Goal: Complete application form: Complete application form

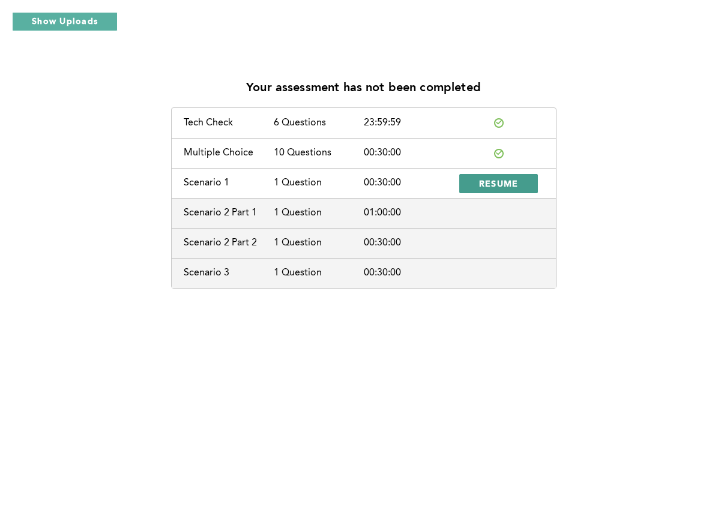
click at [494, 177] on button "RESUME" at bounding box center [498, 183] width 79 height 19
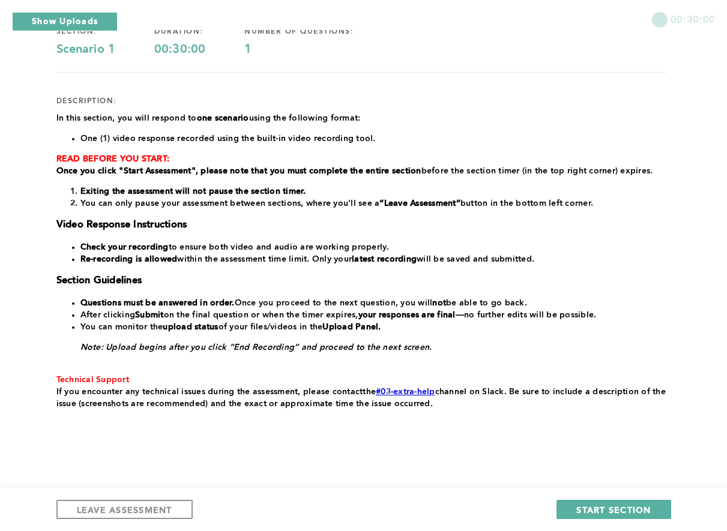
scroll to position [116, 0]
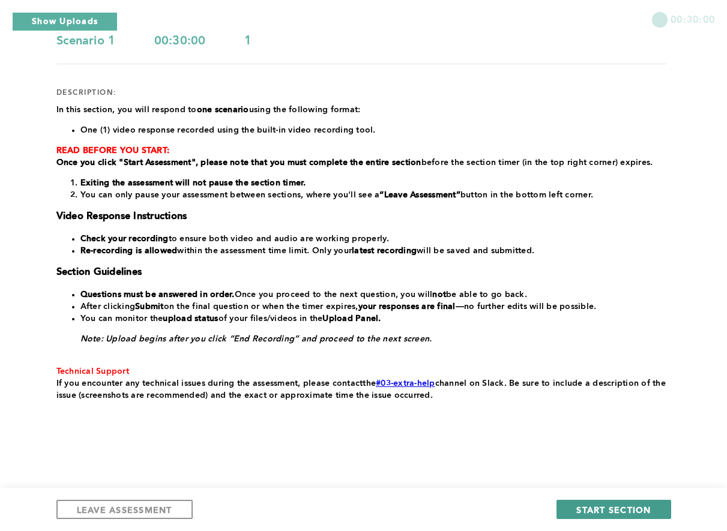
click at [578, 507] on span "START SECTION" at bounding box center [613, 509] width 74 height 11
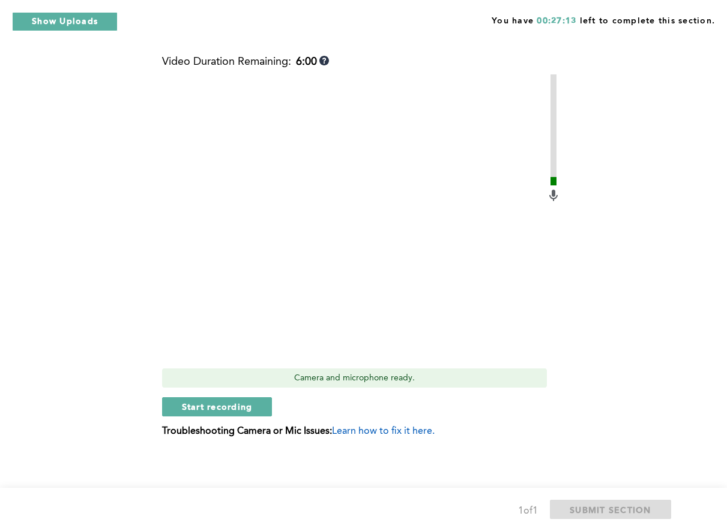
scroll to position [432, 0]
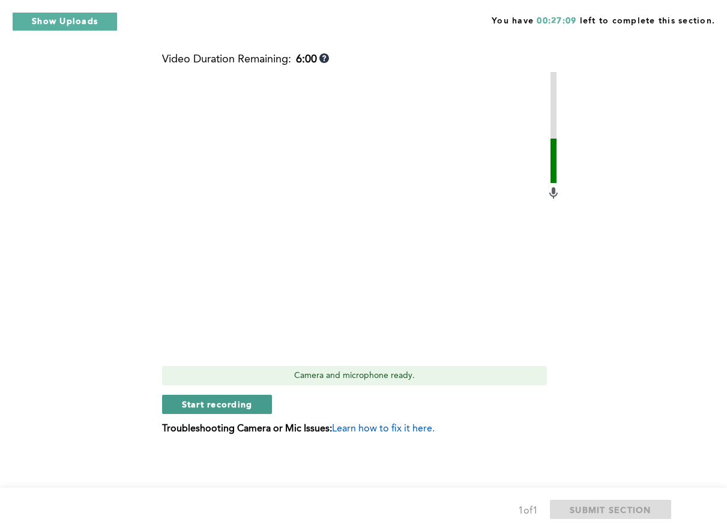
click at [234, 406] on span "Start recording" at bounding box center [217, 404] width 71 height 11
click at [234, 406] on span "Stop recording" at bounding box center [217, 404] width 70 height 11
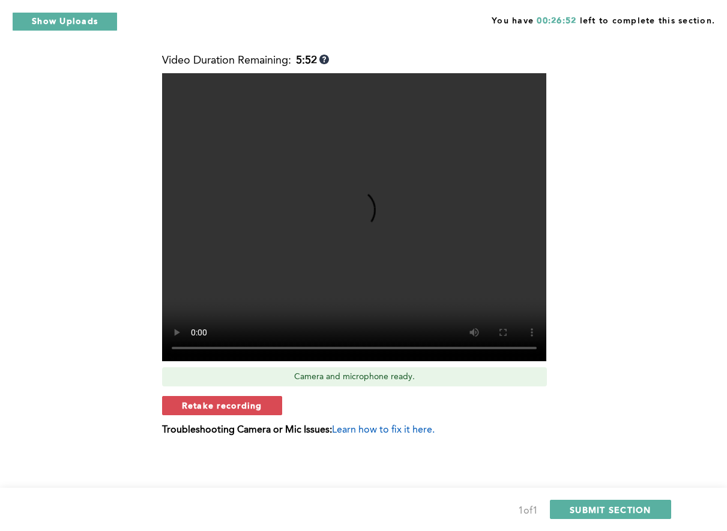
click at [234, 406] on span "Retake recording" at bounding box center [222, 405] width 80 height 11
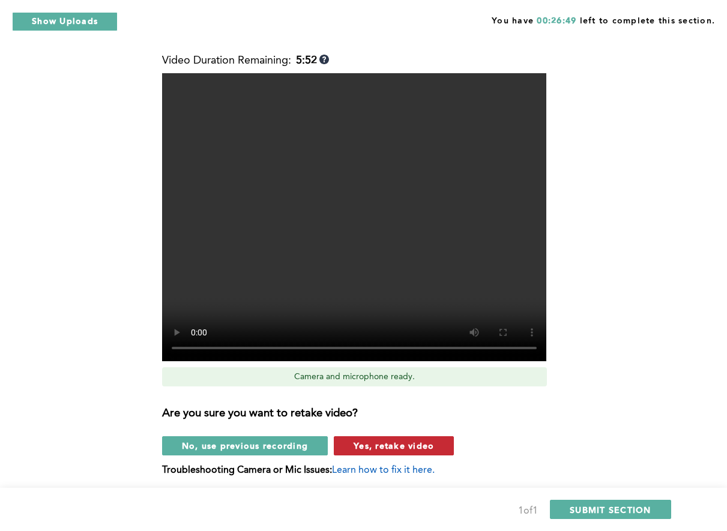
click at [376, 443] on span "Yes, retake video" at bounding box center [394, 445] width 80 height 11
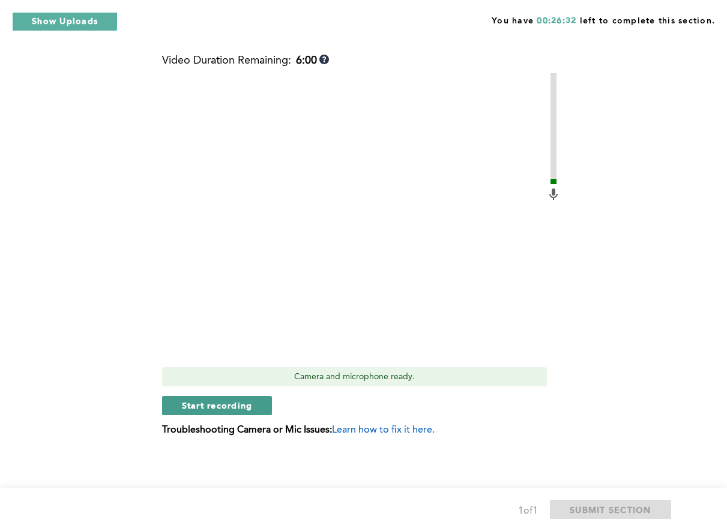
click at [233, 406] on span "Start recording" at bounding box center [217, 405] width 71 height 11
click at [231, 407] on span "Stop recording" at bounding box center [217, 405] width 70 height 11
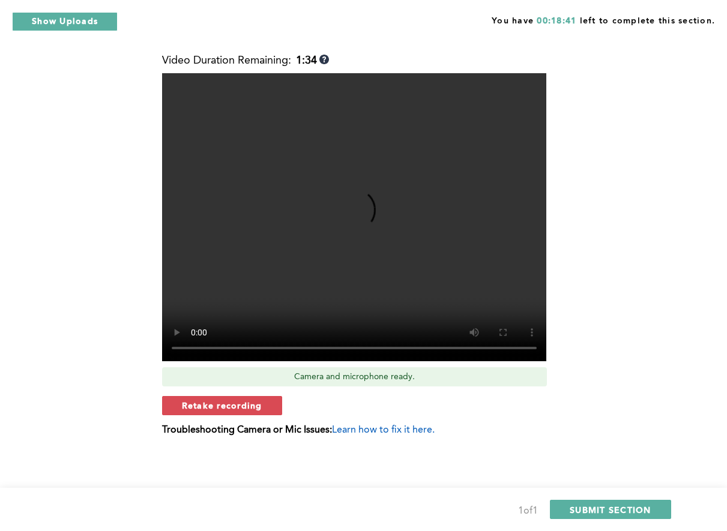
click at [232, 405] on span "Retake recording" at bounding box center [222, 405] width 80 height 11
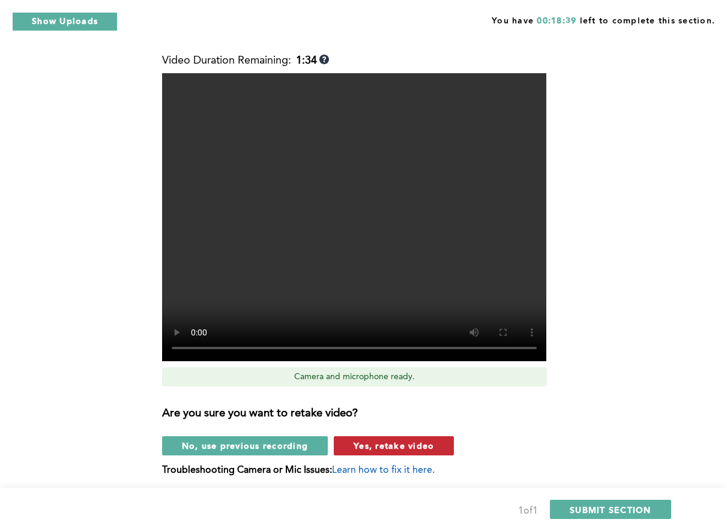
click at [376, 444] on span "Yes, retake video" at bounding box center [394, 445] width 80 height 11
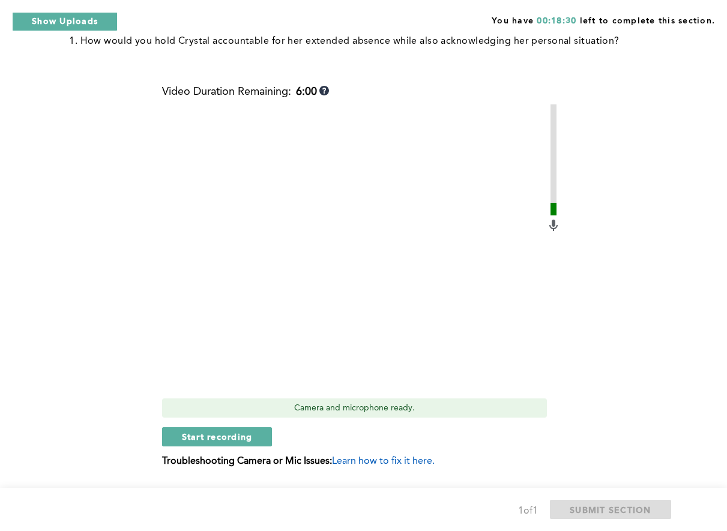
scroll to position [397, 0]
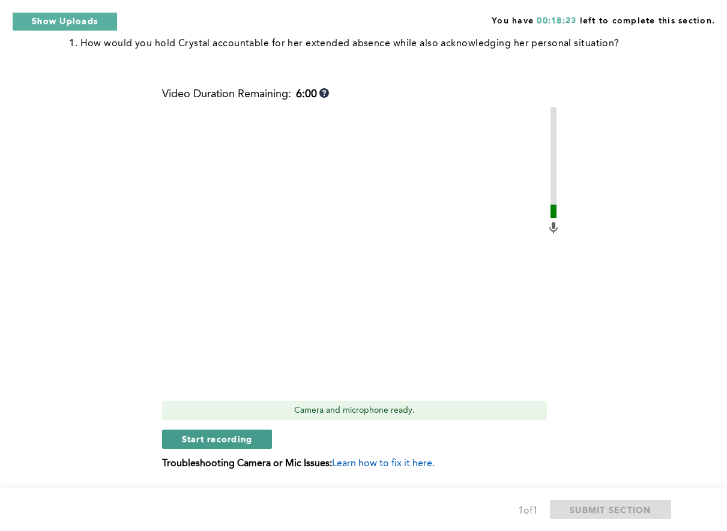
click at [245, 438] on span "Start recording" at bounding box center [217, 438] width 71 height 11
click at [245, 438] on span "Stop recording" at bounding box center [217, 438] width 70 height 11
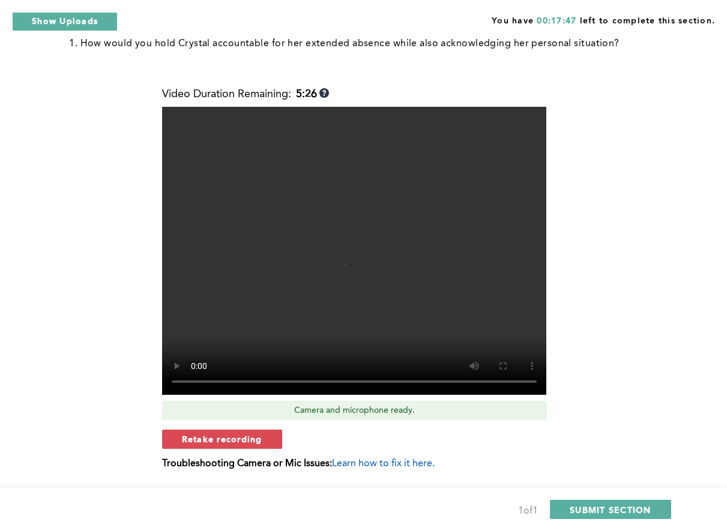
click at [245, 438] on span "Retake recording" at bounding box center [222, 438] width 80 height 11
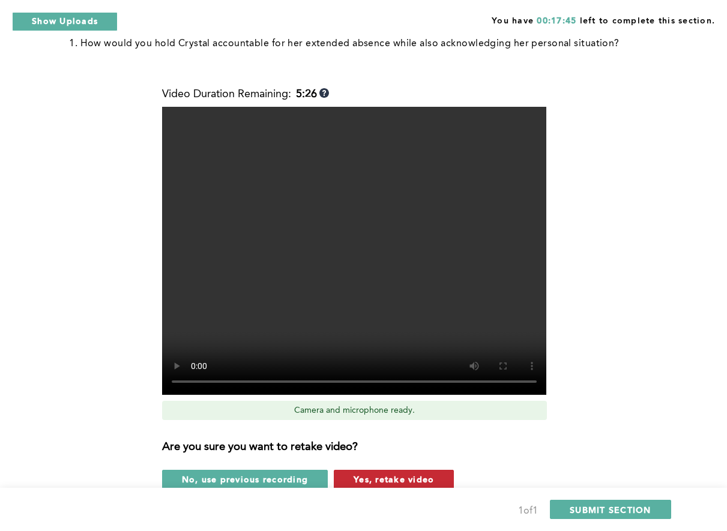
click at [401, 477] on span "Yes, retake video" at bounding box center [394, 479] width 80 height 11
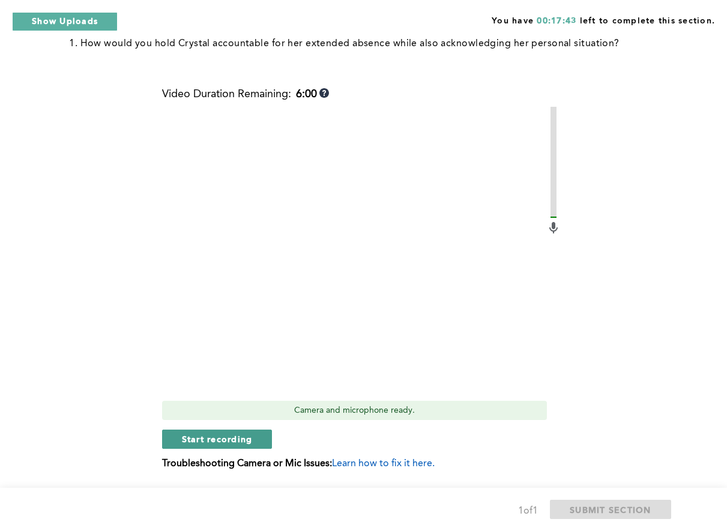
click at [196, 441] on span "Start recording" at bounding box center [217, 438] width 71 height 11
click at [196, 441] on span "Stop recording" at bounding box center [217, 438] width 70 height 11
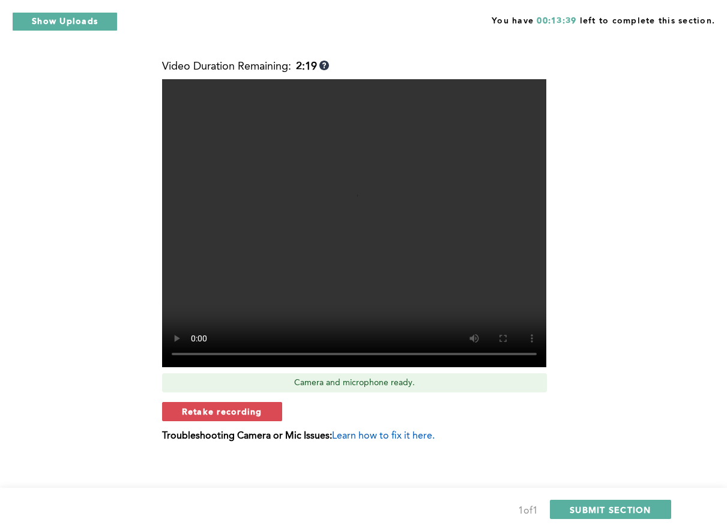
scroll to position [432, 0]
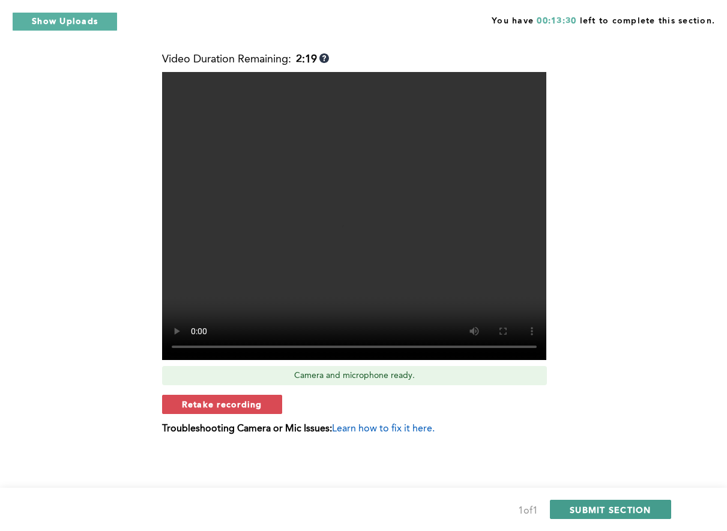
click at [594, 509] on span "SUBMIT SECTION" at bounding box center [611, 509] width 82 height 11
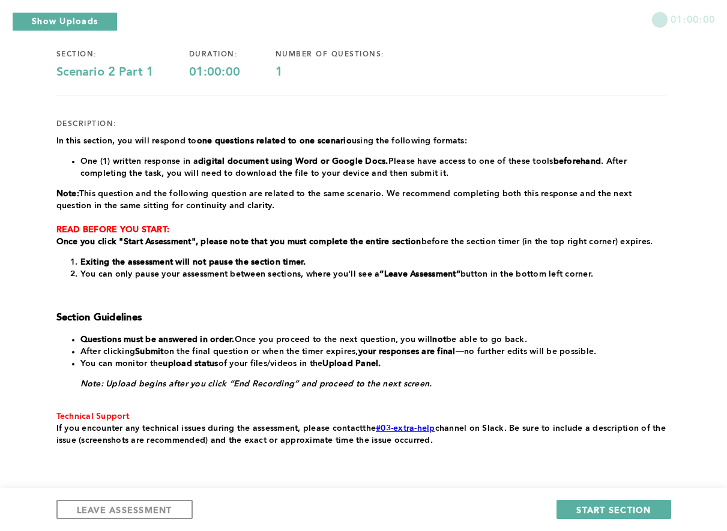
scroll to position [130, 0]
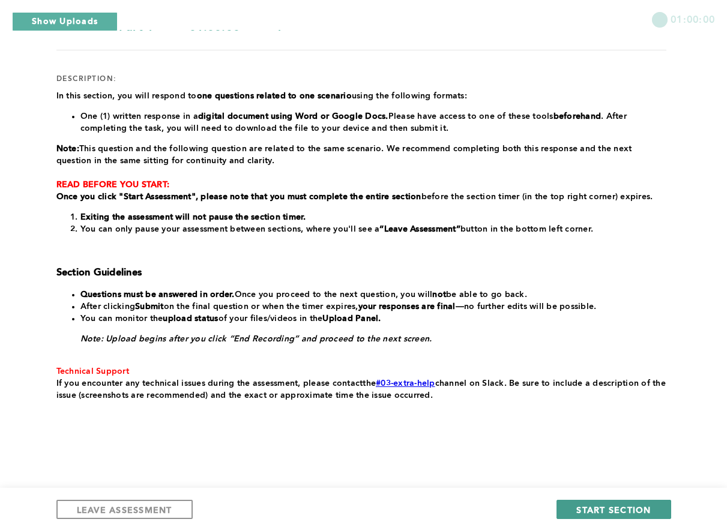
click at [598, 507] on span "START SECTION" at bounding box center [613, 509] width 74 height 11
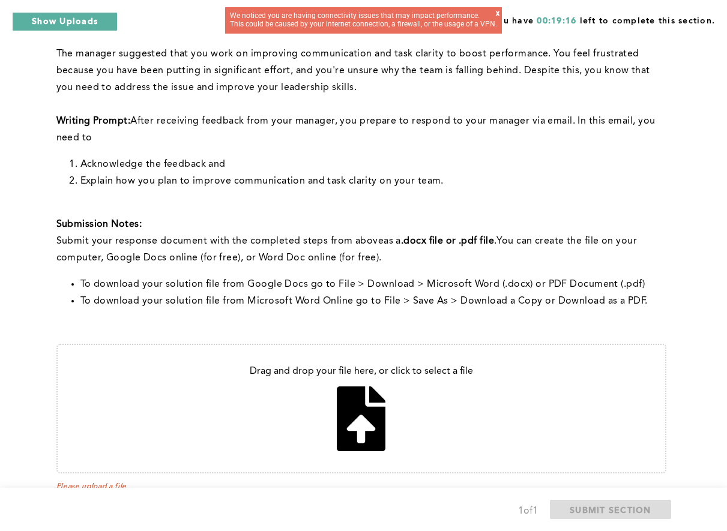
scroll to position [231, 0]
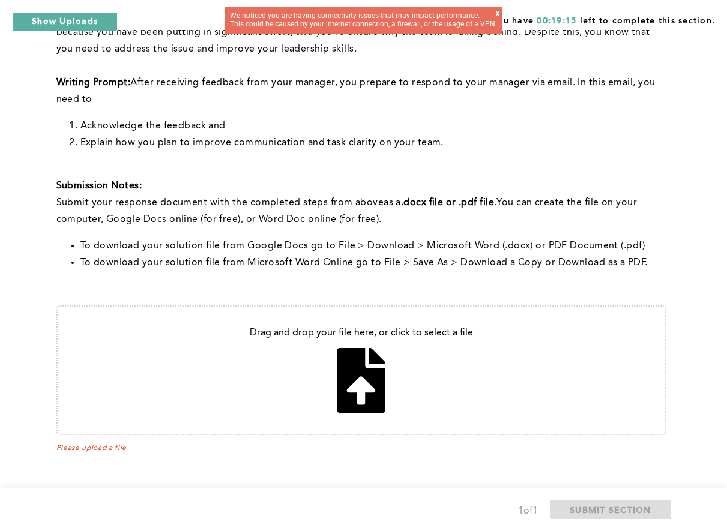
click at [366, 367] on input "file" at bounding box center [362, 370] width 608 height 127
type input "C:\fakepath\communication_implimentation.docx"
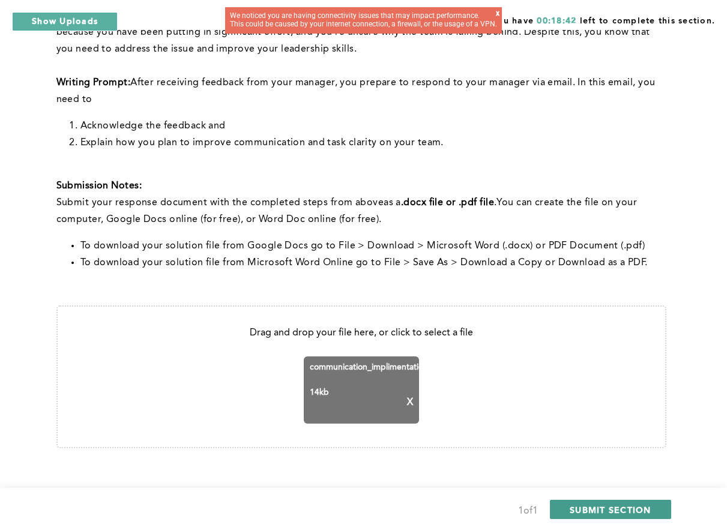
click at [621, 509] on span "SUBMIT SECTION" at bounding box center [611, 509] width 82 height 11
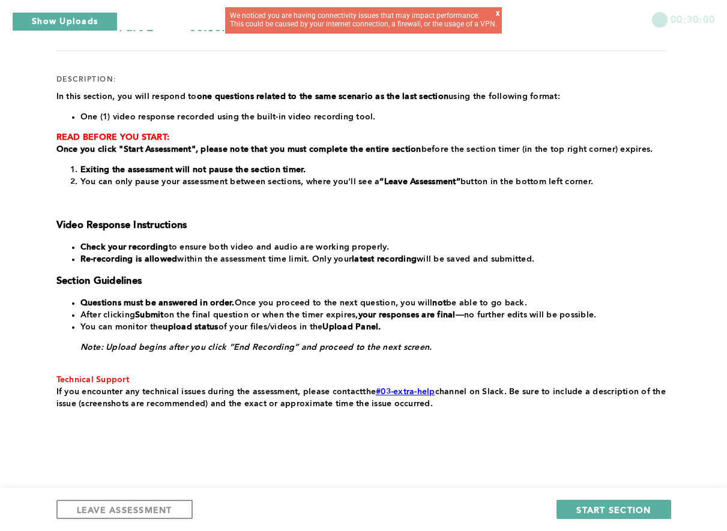
scroll to position [130, 0]
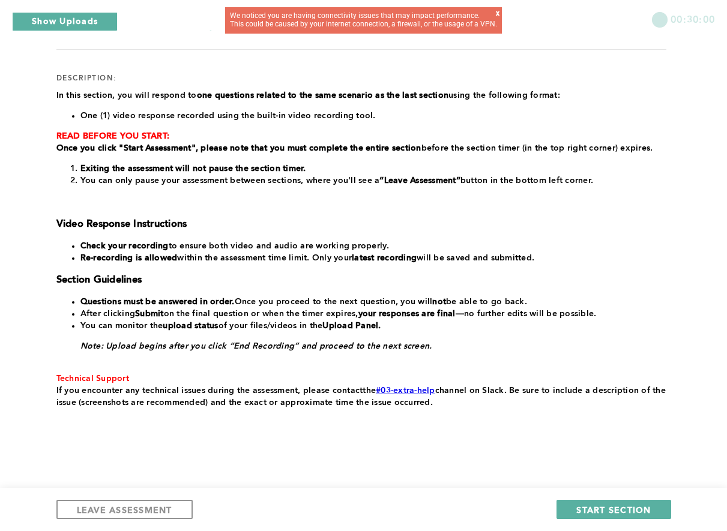
click at [500, 13] on div "x" at bounding box center [498, 17] width 4 height 15
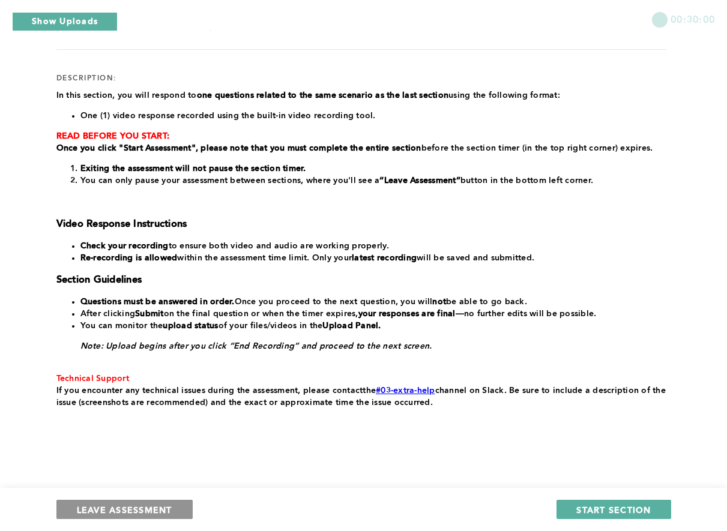
click at [160, 507] on span "LEAVE ASSESSMENT" at bounding box center [124, 509] width 95 height 11
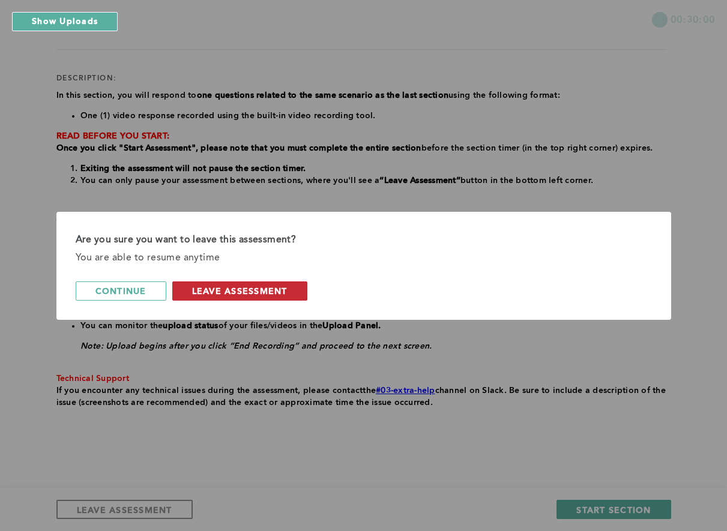
click at [242, 285] on span "leave assessment" at bounding box center [239, 290] width 95 height 11
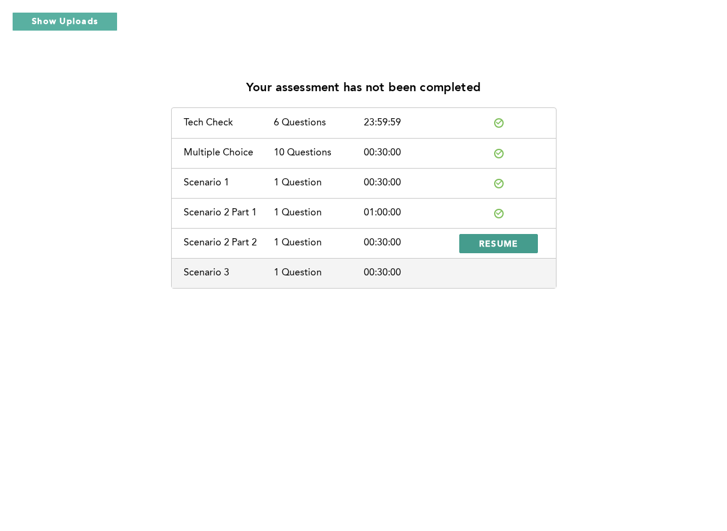
click at [507, 241] on span "RESUME" at bounding box center [499, 243] width 40 height 11
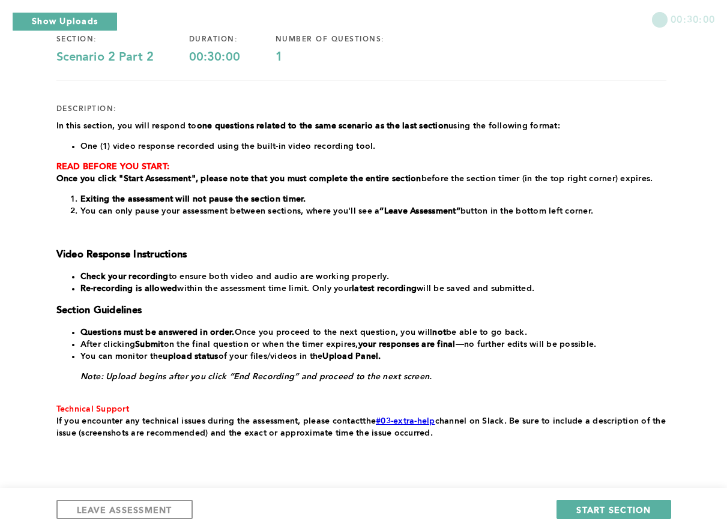
scroll to position [103, 0]
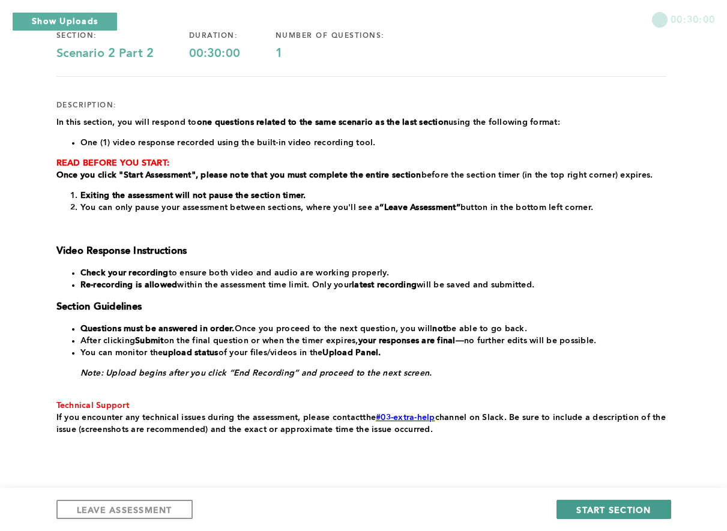
click at [578, 509] on span "START SECTION" at bounding box center [613, 509] width 74 height 11
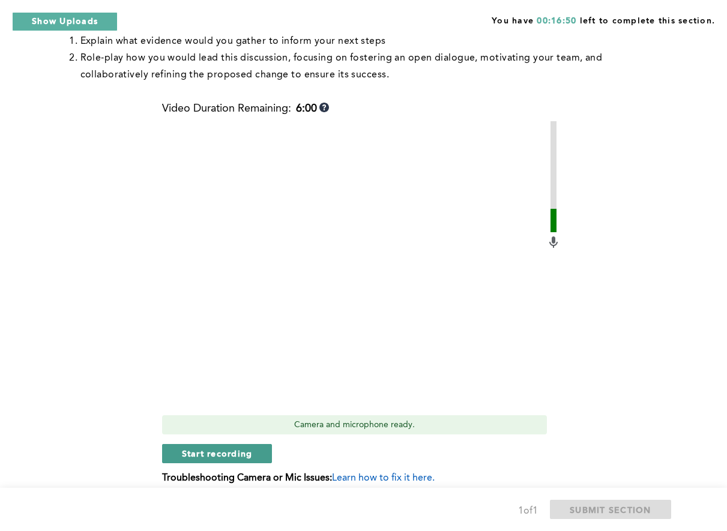
scroll to position [466, 0]
click at [259, 452] on button "Start recording" at bounding box center [217, 454] width 110 height 19
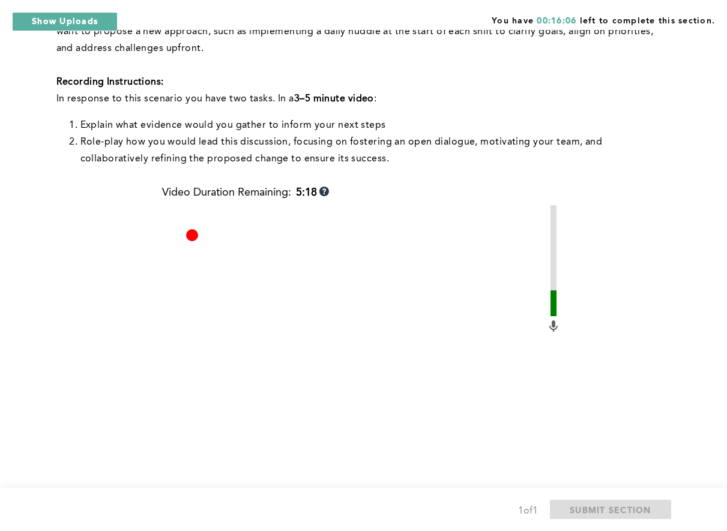
scroll to position [516, 0]
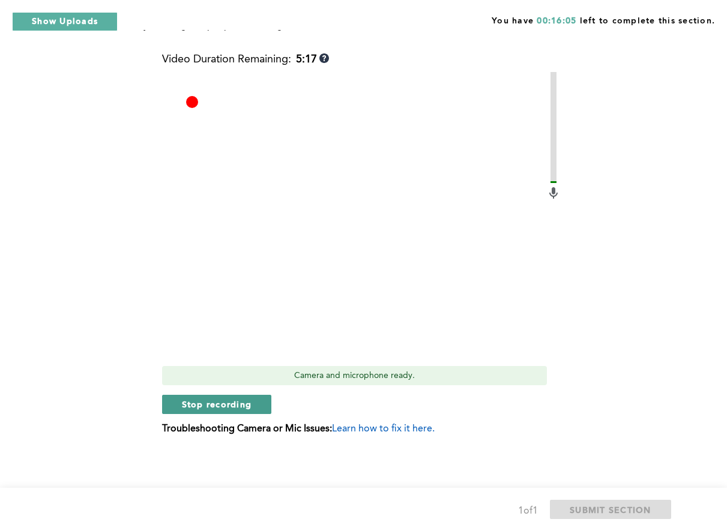
click at [235, 406] on span "Stop recording" at bounding box center [217, 404] width 70 height 11
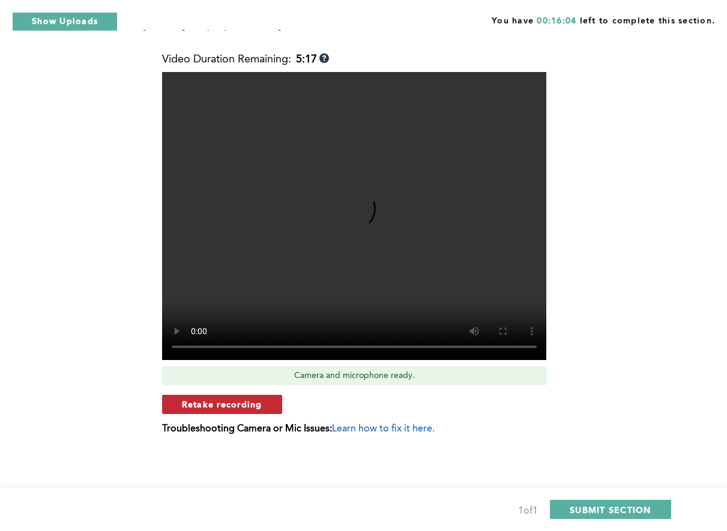
click at [240, 402] on span "Retake recording" at bounding box center [222, 404] width 80 height 11
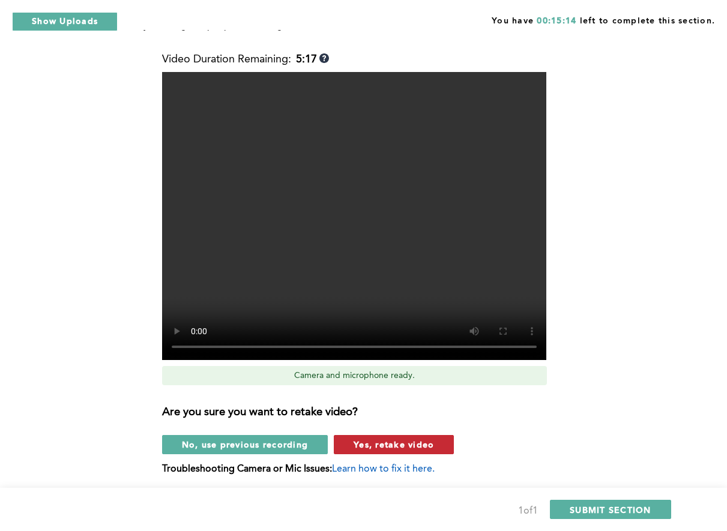
click at [373, 442] on span "Yes, retake video" at bounding box center [394, 444] width 80 height 11
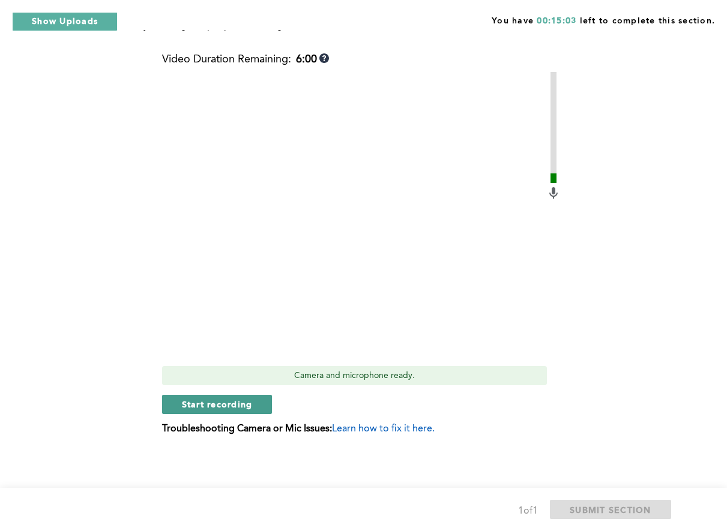
click at [212, 400] on span "Start recording" at bounding box center [217, 404] width 71 height 11
click at [237, 400] on span "Stop recording" at bounding box center [217, 404] width 70 height 11
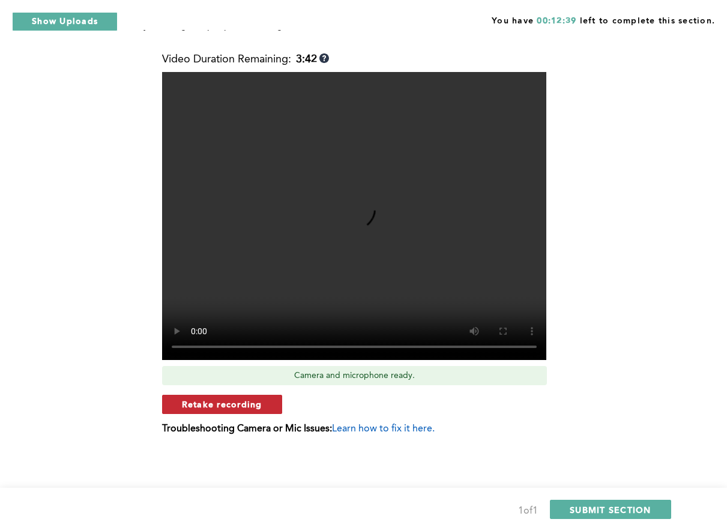
click at [237, 404] on span "Retake recording" at bounding box center [222, 404] width 80 height 11
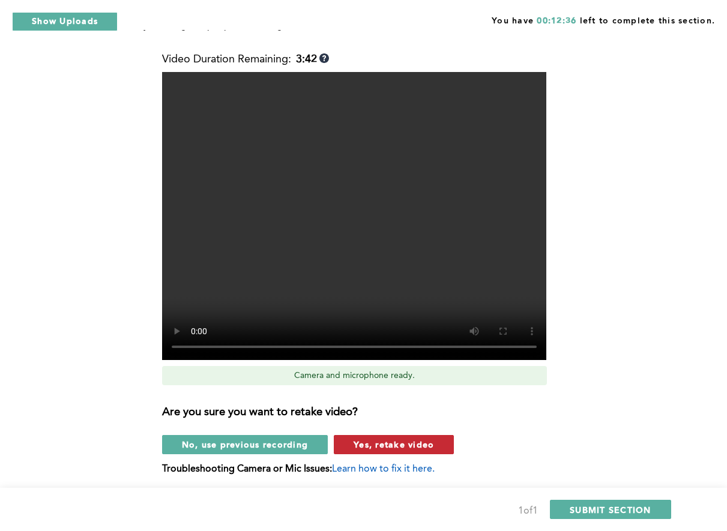
click at [406, 444] on span "Yes, retake video" at bounding box center [394, 444] width 80 height 11
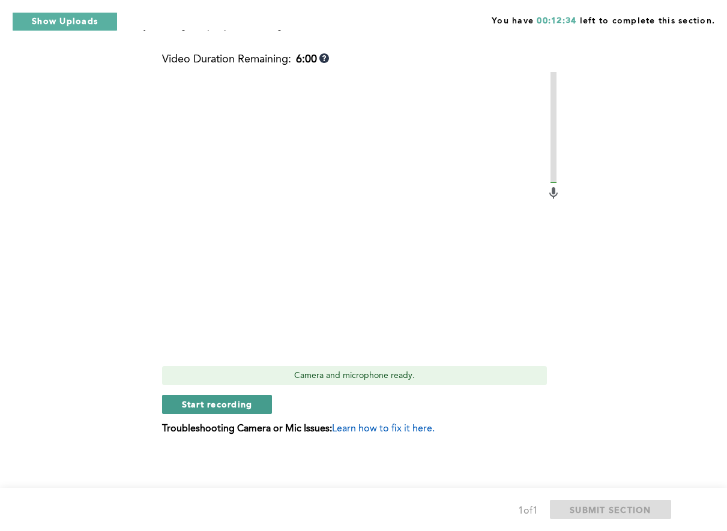
click at [216, 404] on span "Start recording" at bounding box center [217, 404] width 71 height 11
click at [216, 404] on span "Stop recording" at bounding box center [217, 404] width 70 height 11
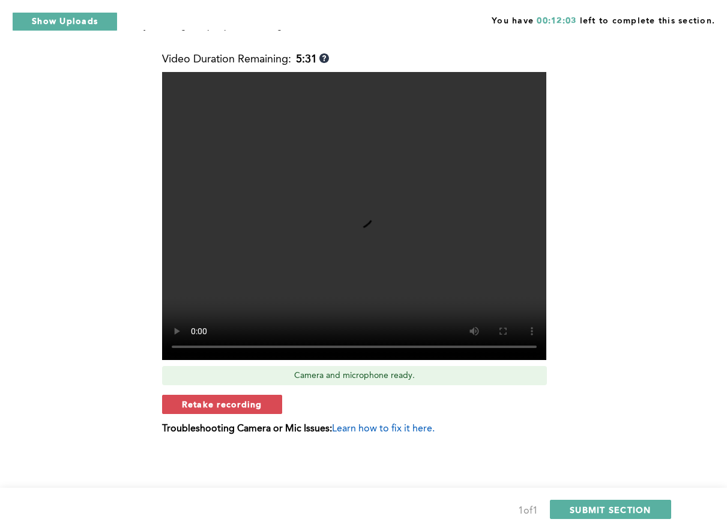
click at [216, 405] on span "Retake recording" at bounding box center [222, 404] width 80 height 11
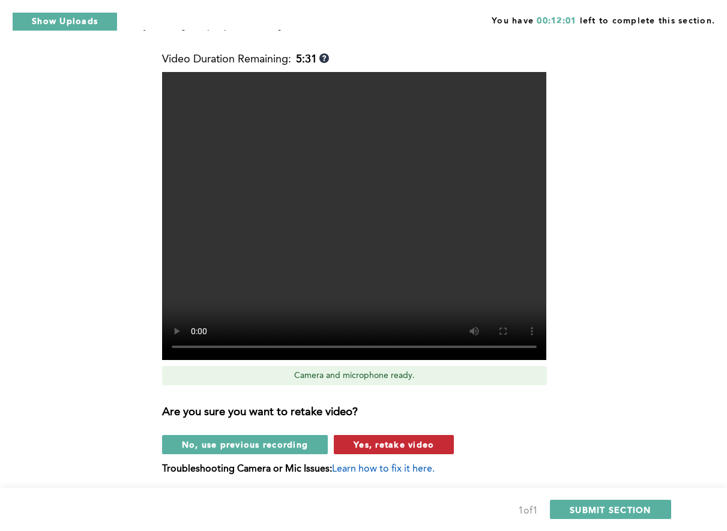
click at [409, 445] on span "Yes, retake video" at bounding box center [394, 444] width 80 height 11
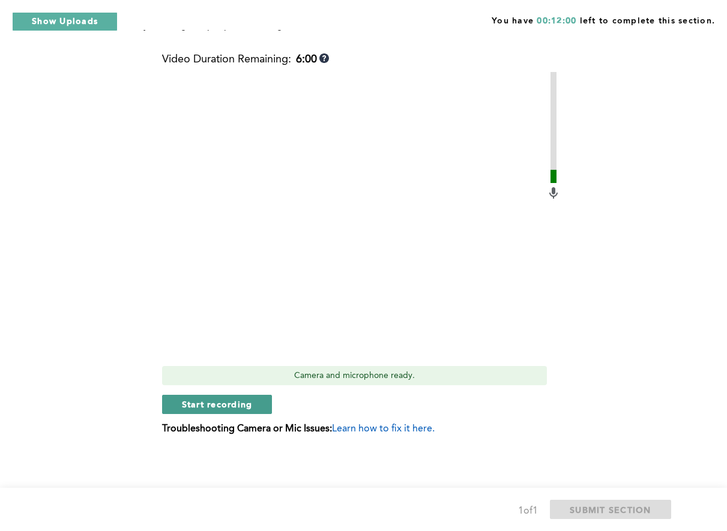
click at [251, 405] on span "Start recording" at bounding box center [217, 404] width 71 height 11
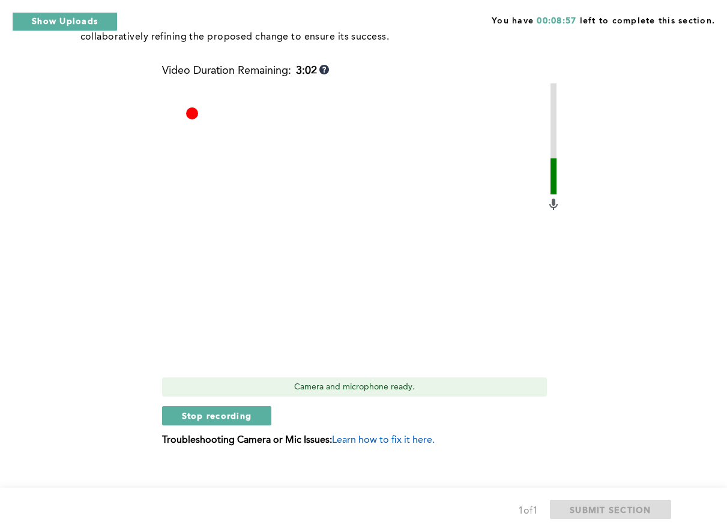
scroll to position [505, 0]
click at [243, 414] on span "Stop recording" at bounding box center [217, 414] width 70 height 11
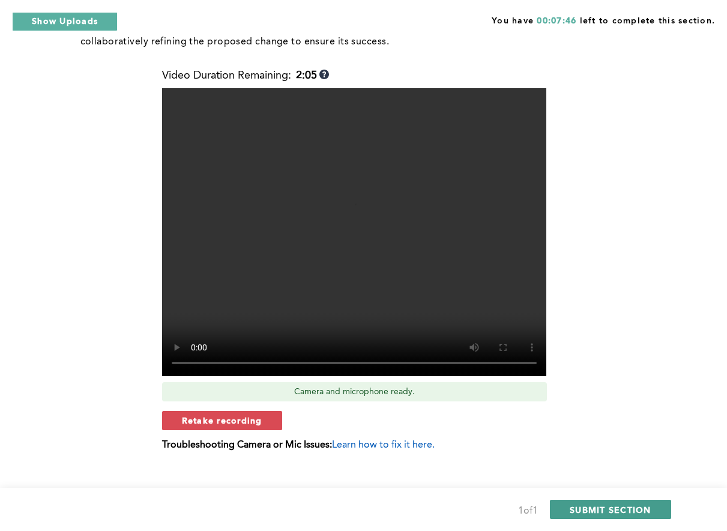
scroll to position [498, 0]
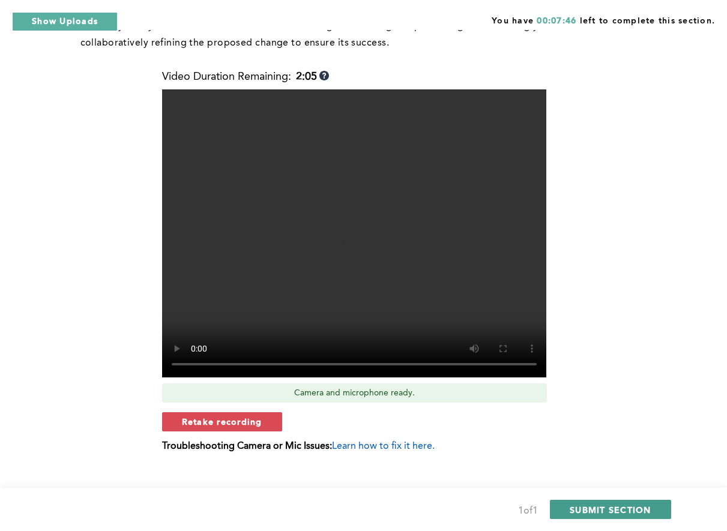
click at [641, 509] on span "SUBMIT SECTION" at bounding box center [611, 509] width 82 height 11
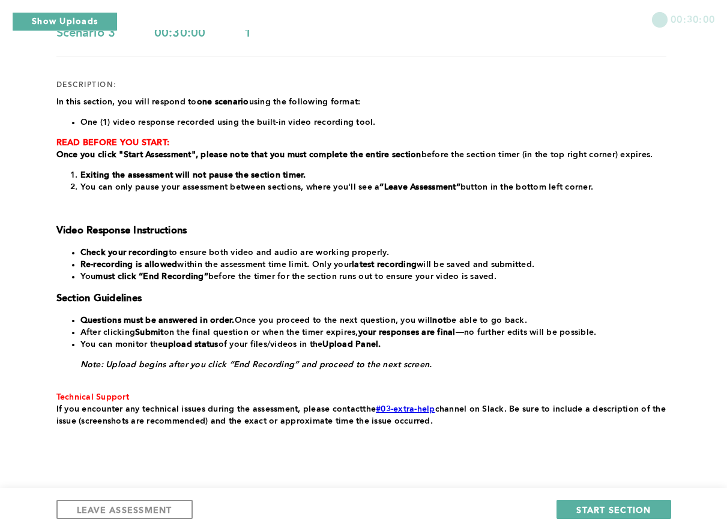
scroll to position [150, 0]
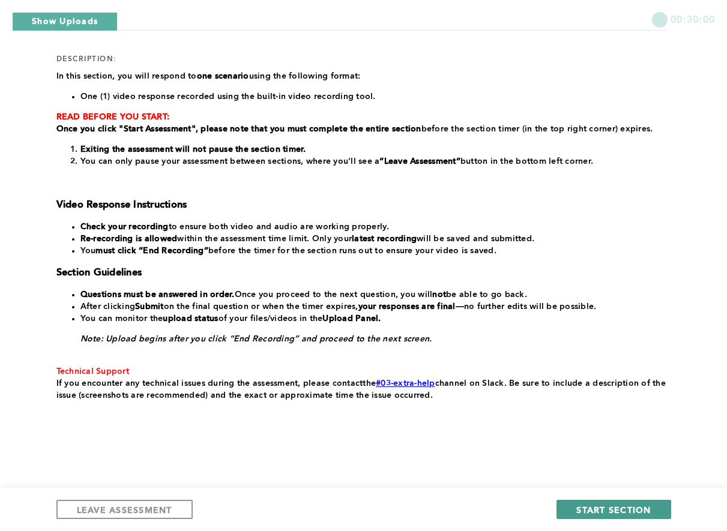
click at [621, 508] on span "START SECTION" at bounding box center [613, 509] width 74 height 11
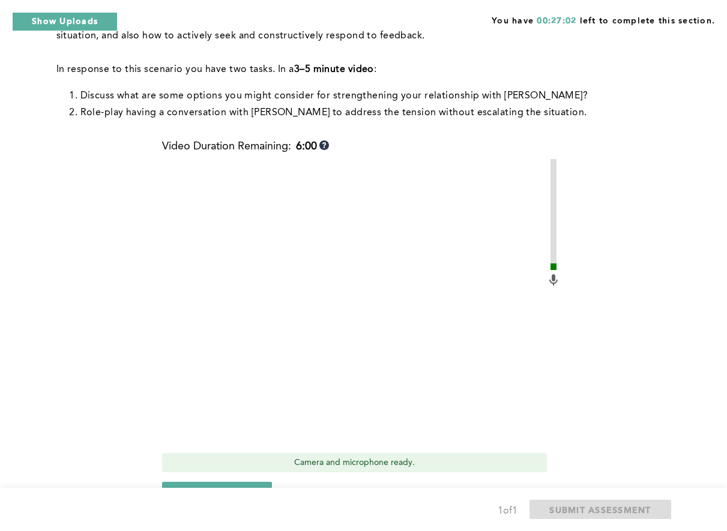
scroll to position [231, 0]
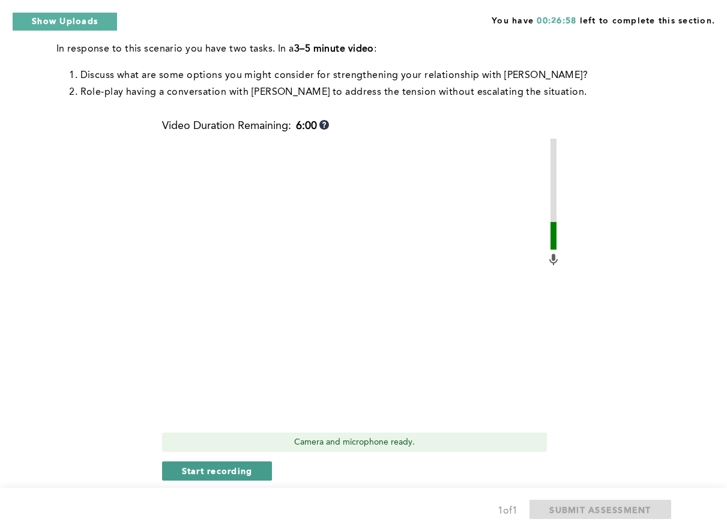
click at [211, 465] on span "Start recording" at bounding box center [217, 470] width 71 height 11
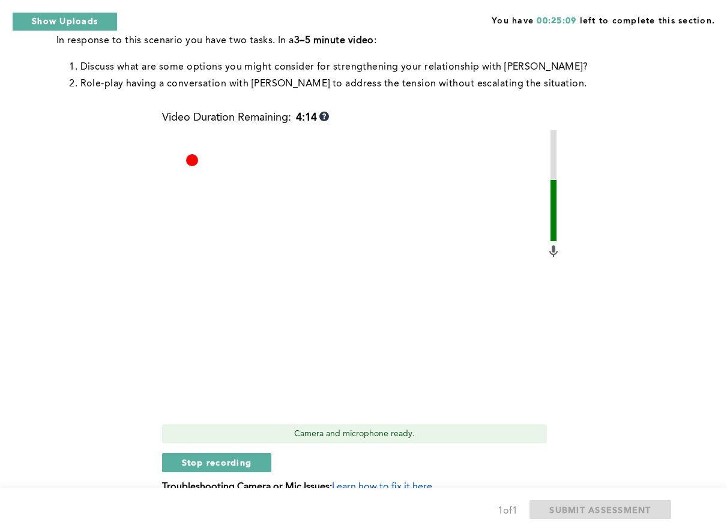
scroll to position [265, 0]
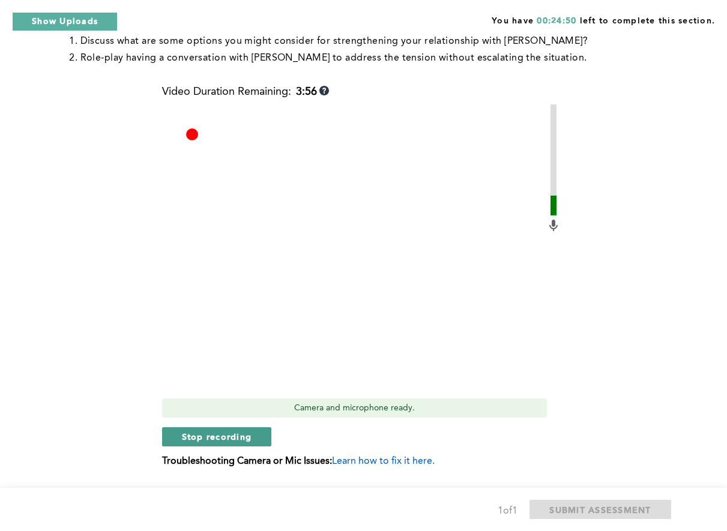
click at [222, 431] on span "Stop recording" at bounding box center [217, 436] width 70 height 11
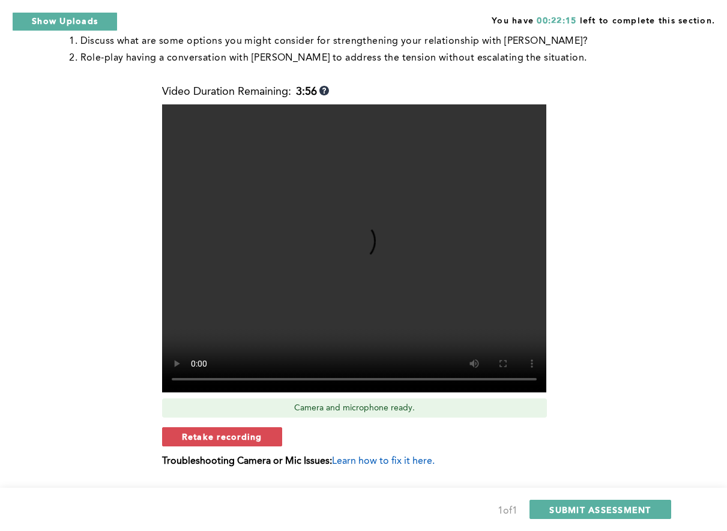
click at [243, 431] on span "Retake recording" at bounding box center [222, 436] width 80 height 11
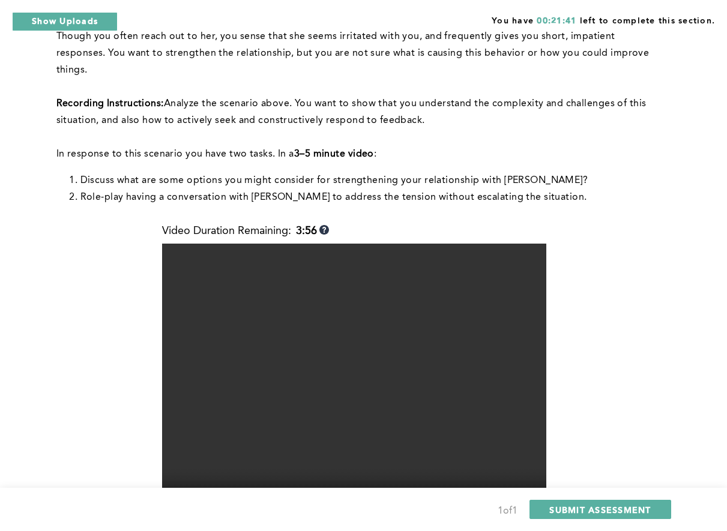
scroll to position [126, 0]
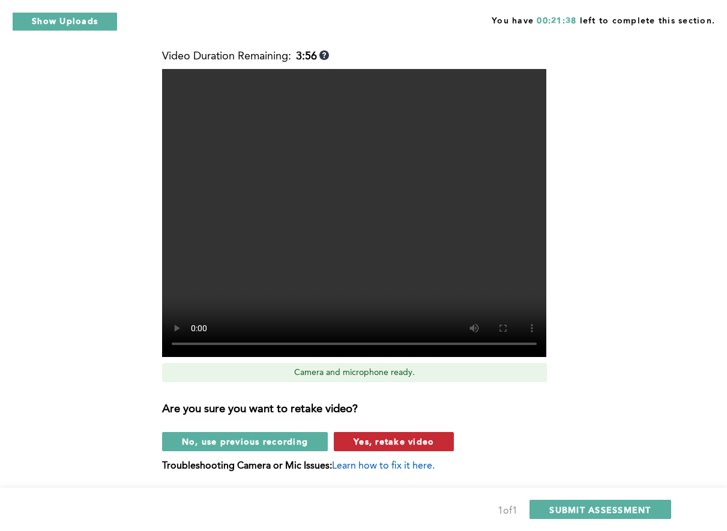
click at [396, 436] on span "Yes, retake video" at bounding box center [394, 441] width 80 height 11
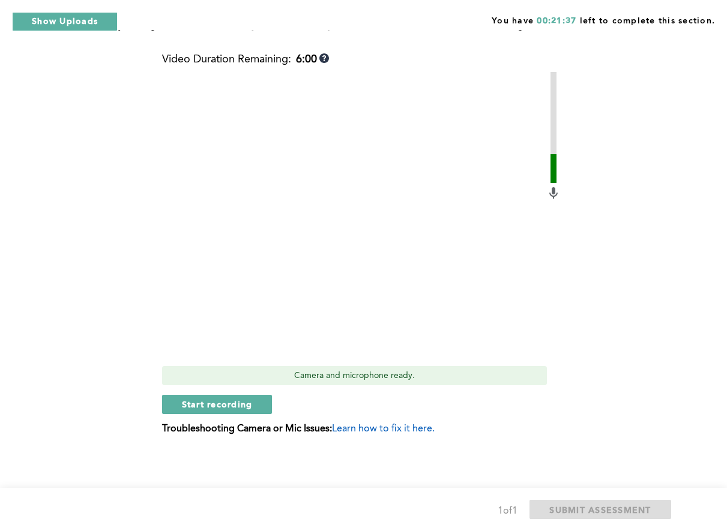
scroll to position [280, 0]
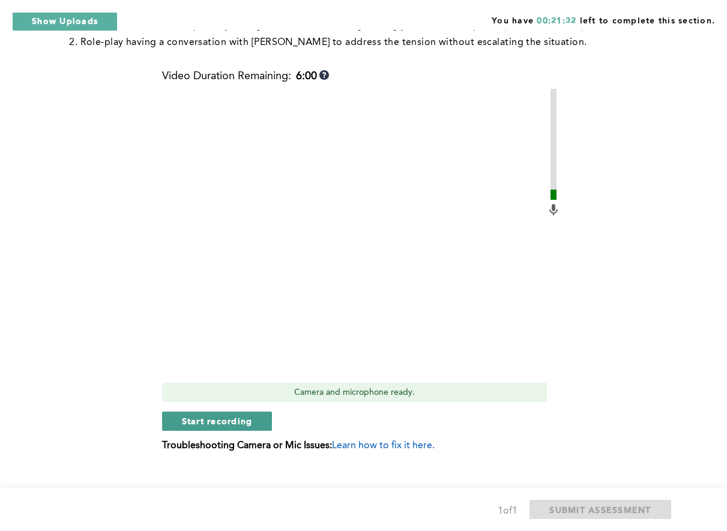
click at [228, 415] on span "Start recording" at bounding box center [217, 420] width 71 height 11
click at [228, 415] on span "Stop recording" at bounding box center [217, 420] width 70 height 11
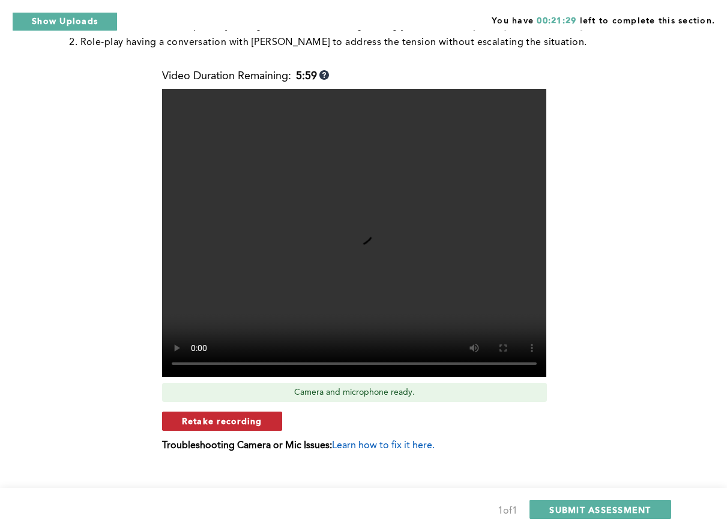
click at [228, 415] on span "Retake recording" at bounding box center [222, 420] width 80 height 11
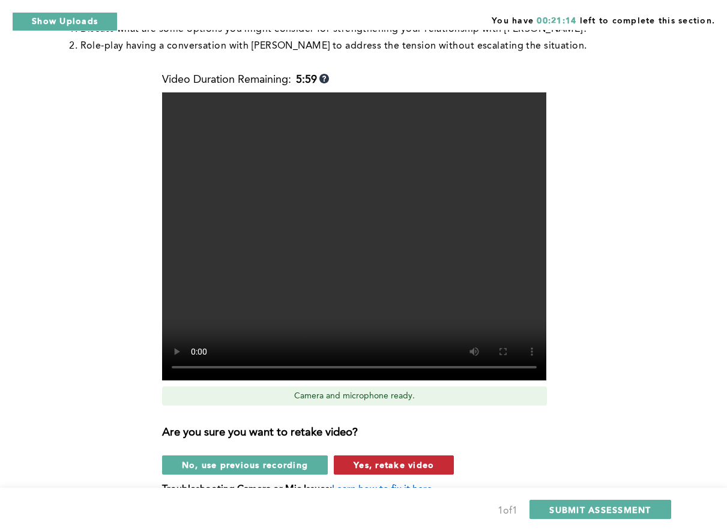
scroll to position [279, 0]
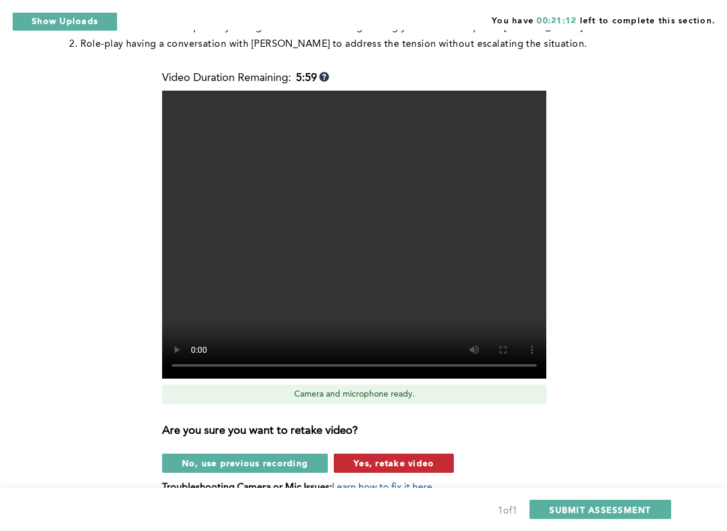
click at [411, 458] on span "Yes, retake video" at bounding box center [394, 463] width 80 height 11
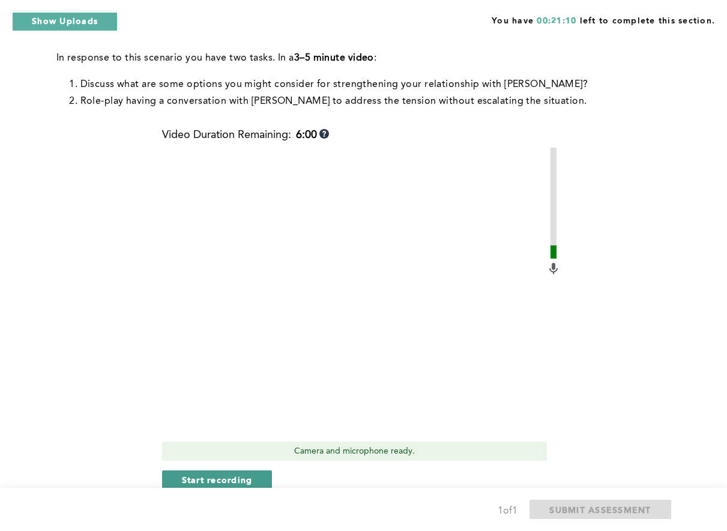
scroll to position [223, 0]
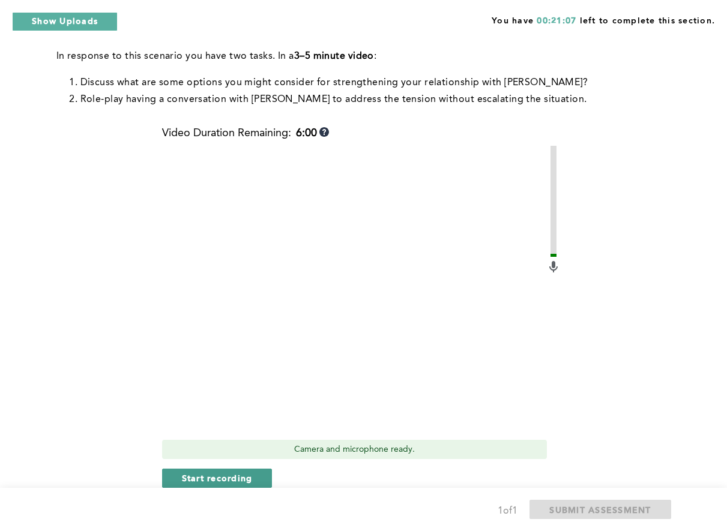
click at [252, 473] on span "Start recording" at bounding box center [217, 478] width 71 height 11
click at [235, 473] on span "Stop recording" at bounding box center [217, 478] width 70 height 11
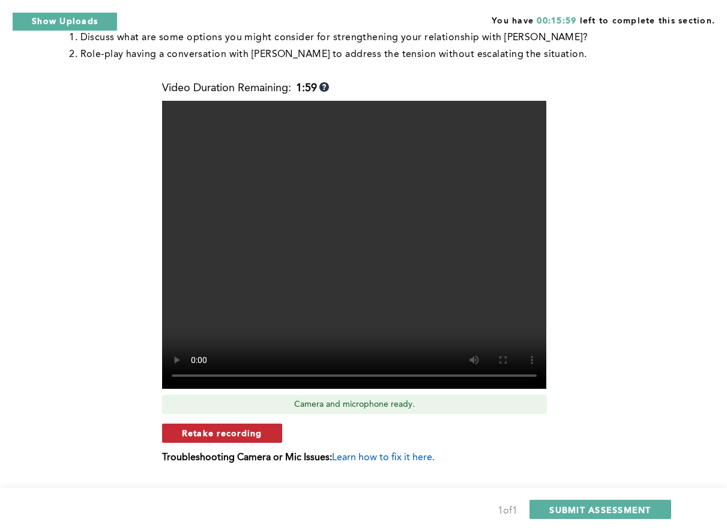
scroll to position [280, 0]
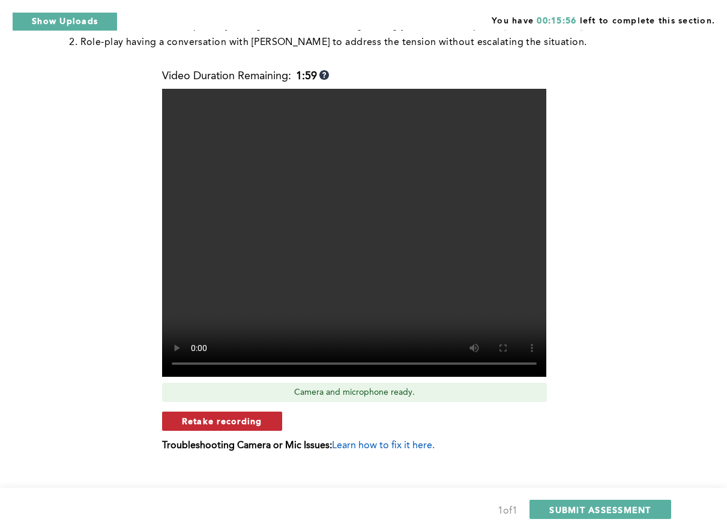
click at [240, 415] on span "Retake recording" at bounding box center [222, 420] width 80 height 11
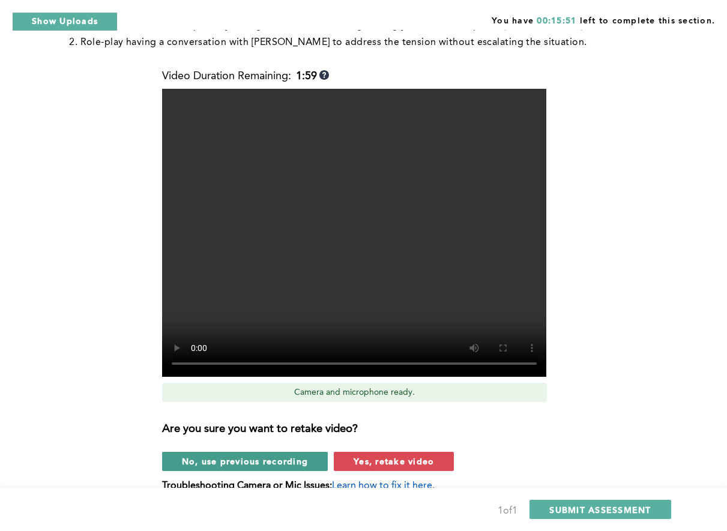
click at [243, 456] on span "No, use previous recording" at bounding box center [245, 461] width 127 height 11
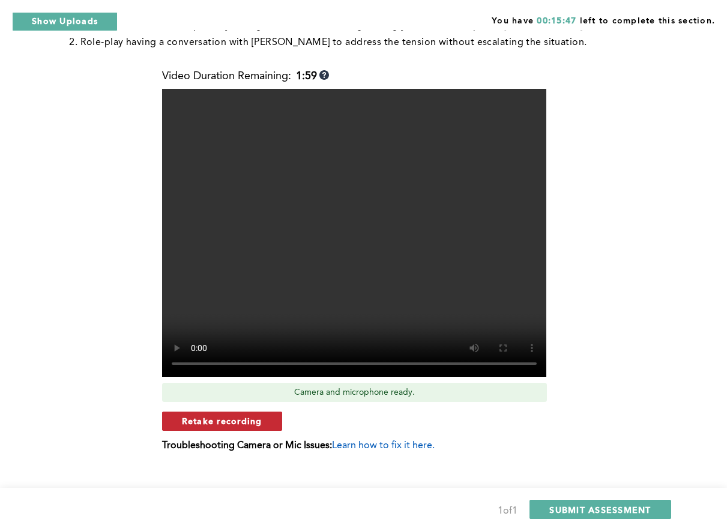
click at [239, 415] on span "Retake recording" at bounding box center [222, 420] width 80 height 11
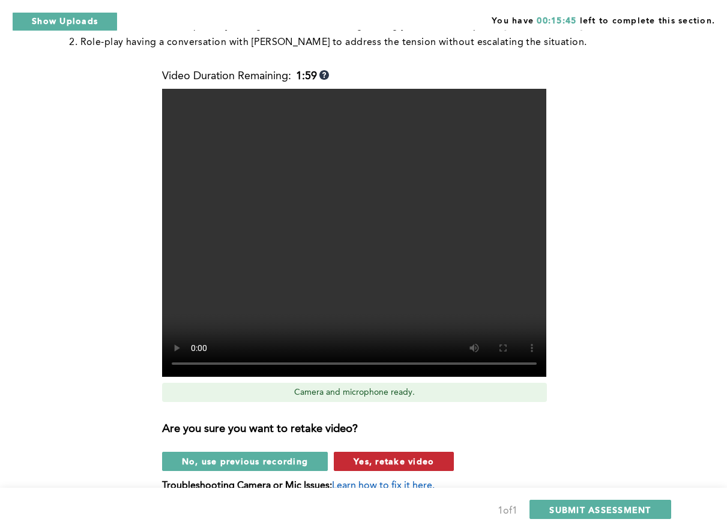
click at [409, 456] on span "Yes, retake video" at bounding box center [394, 461] width 80 height 11
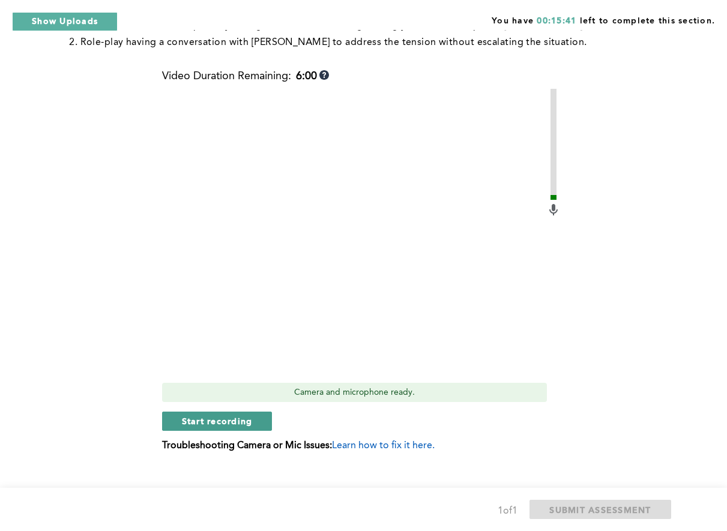
click at [236, 415] on span "Start recording" at bounding box center [217, 420] width 71 height 11
click at [198, 415] on span "Stop recording" at bounding box center [217, 420] width 70 height 11
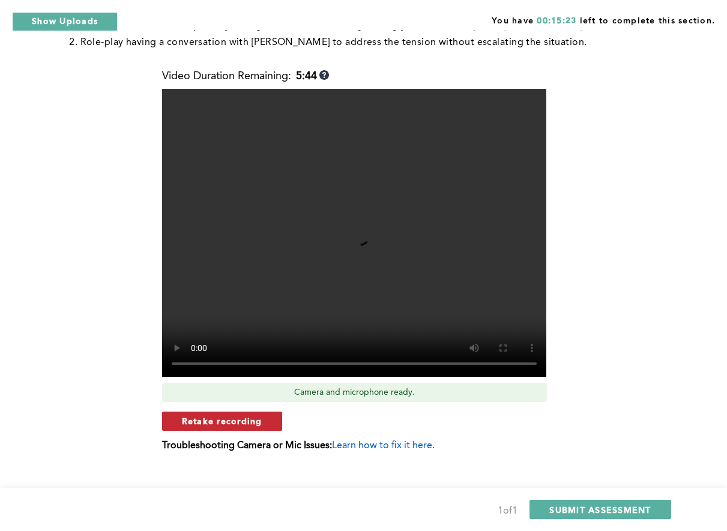
click at [253, 415] on span "Retake recording" at bounding box center [222, 420] width 80 height 11
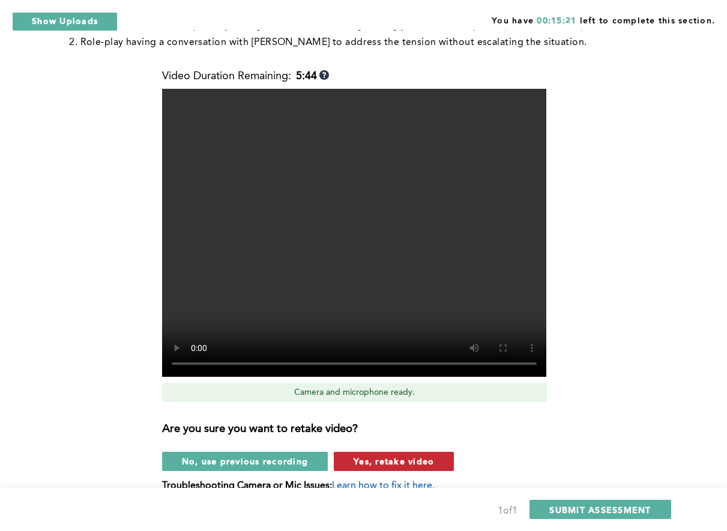
click at [390, 456] on span "Yes, retake video" at bounding box center [394, 461] width 80 height 11
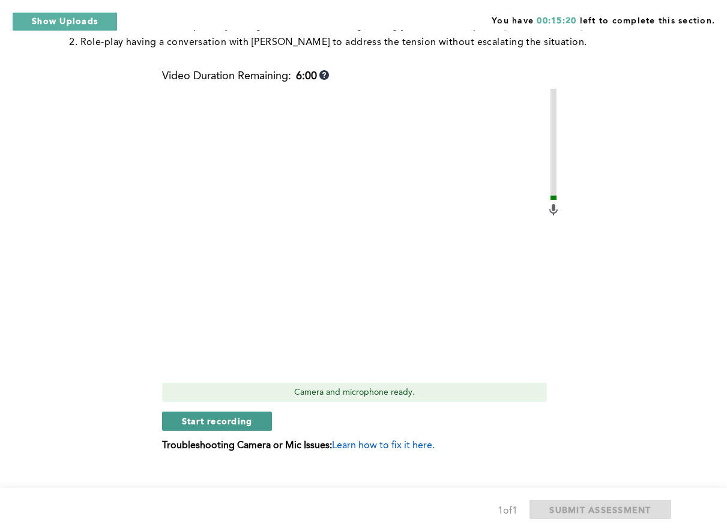
click at [241, 415] on span "Start recording" at bounding box center [217, 420] width 71 height 11
click at [240, 415] on span "Stop recording" at bounding box center [217, 420] width 70 height 11
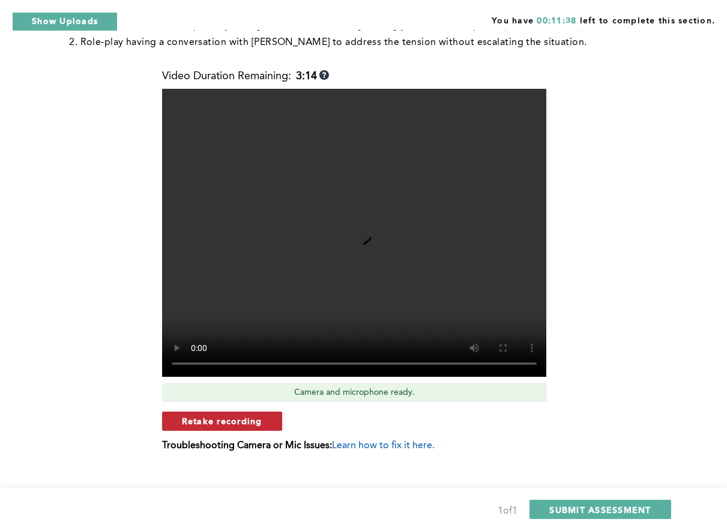
click at [234, 415] on span "Retake recording" at bounding box center [222, 420] width 80 height 11
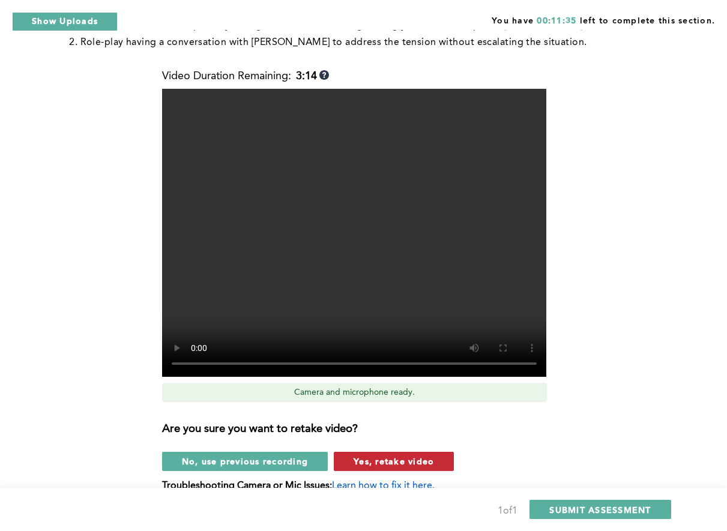
click at [394, 456] on span "Yes, retake video" at bounding box center [394, 461] width 80 height 11
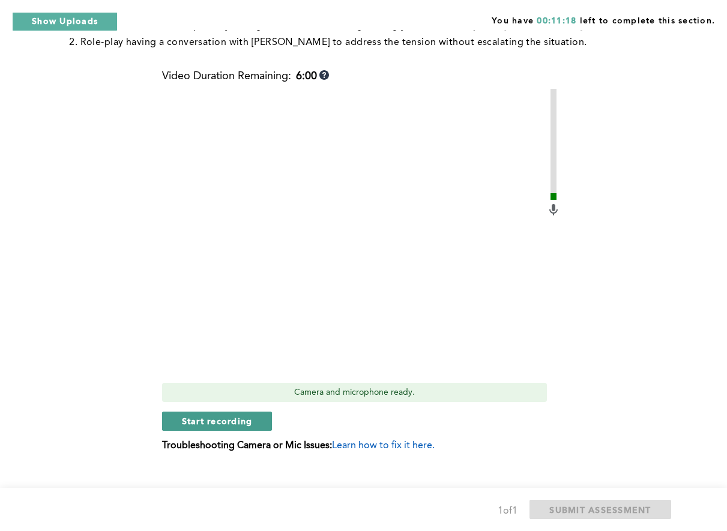
click at [232, 415] on span "Start recording" at bounding box center [217, 420] width 71 height 11
click at [232, 415] on span "Stop recording" at bounding box center [217, 420] width 70 height 11
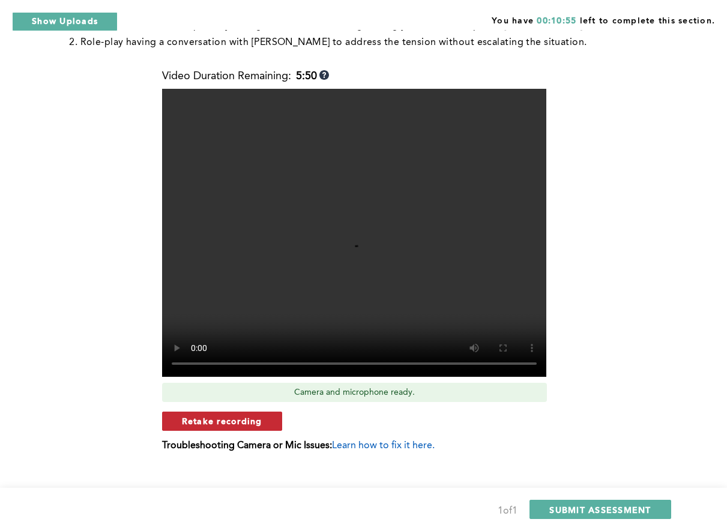
click at [234, 415] on span "Retake recording" at bounding box center [222, 420] width 80 height 11
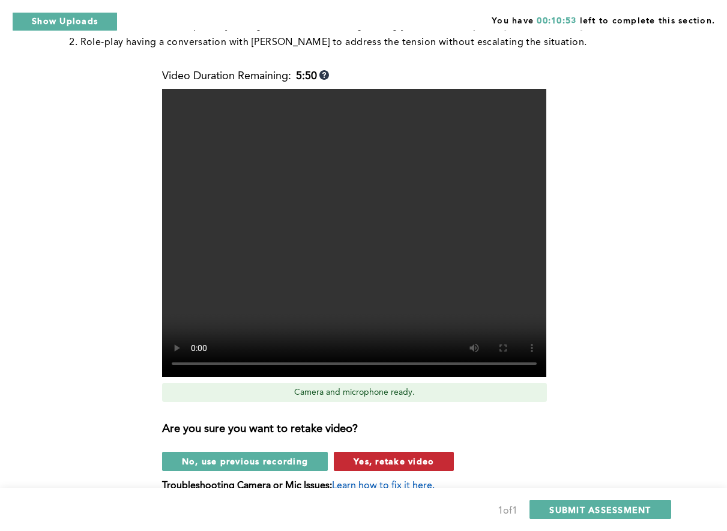
click at [391, 456] on span "Yes, retake video" at bounding box center [394, 461] width 80 height 11
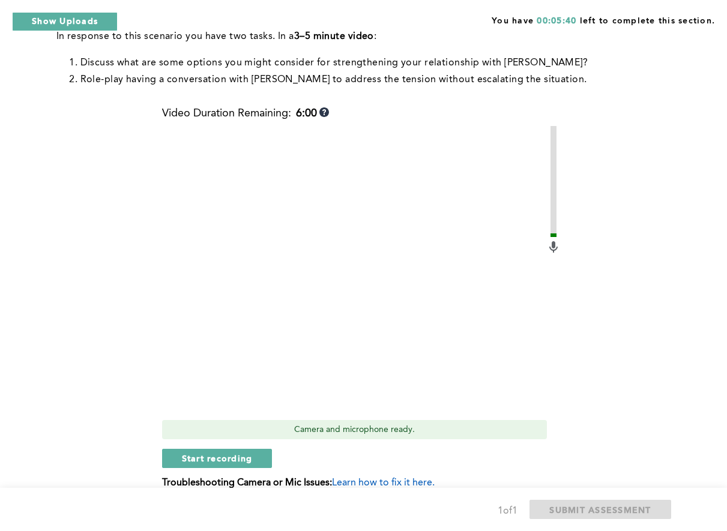
scroll to position [244, 0]
click at [218, 452] on span "Start recording" at bounding box center [217, 457] width 71 height 11
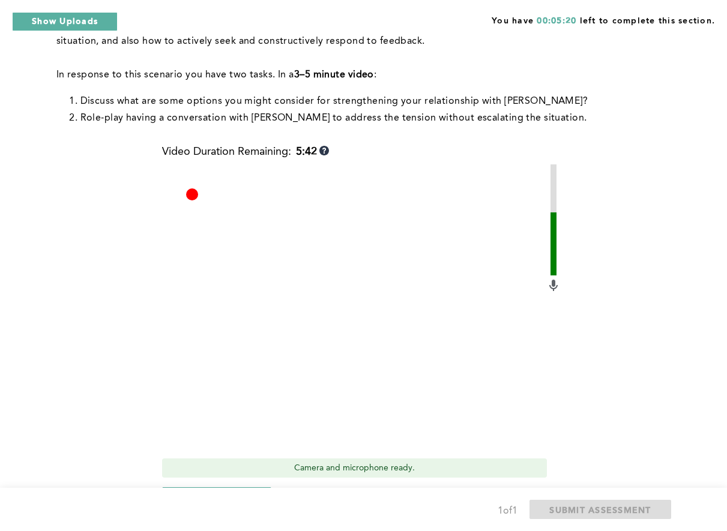
scroll to position [207, 0]
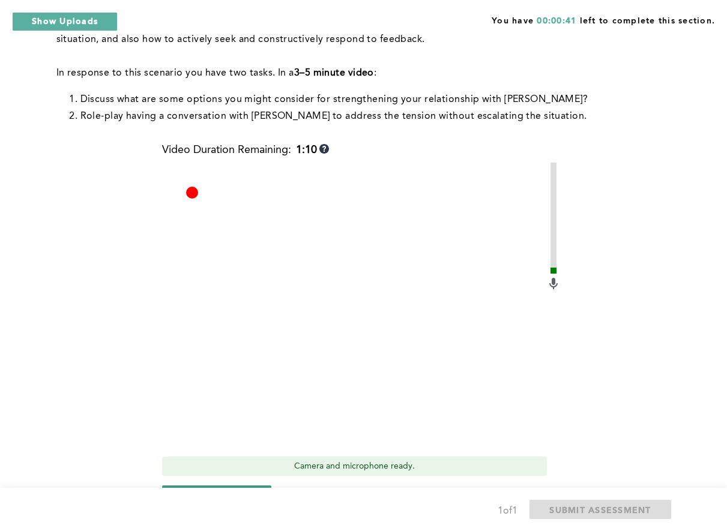
click at [230, 489] on span "Stop recording" at bounding box center [217, 494] width 70 height 11
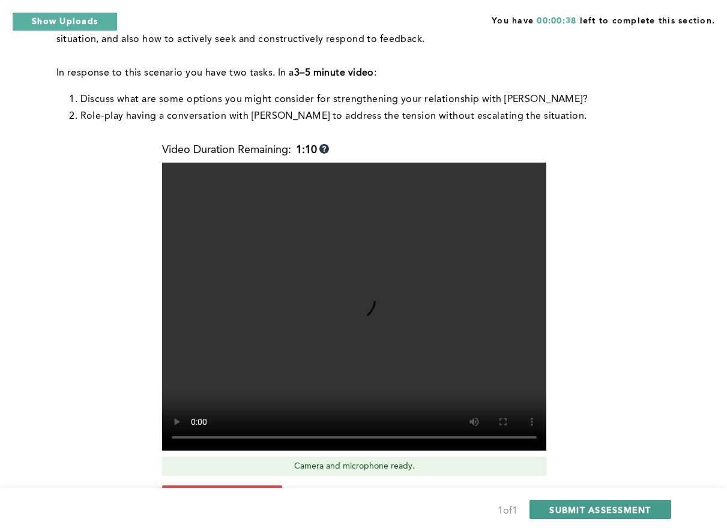
click at [572, 504] on span "SUBMIT ASSESSMENT" at bounding box center [599, 509] width 101 height 11
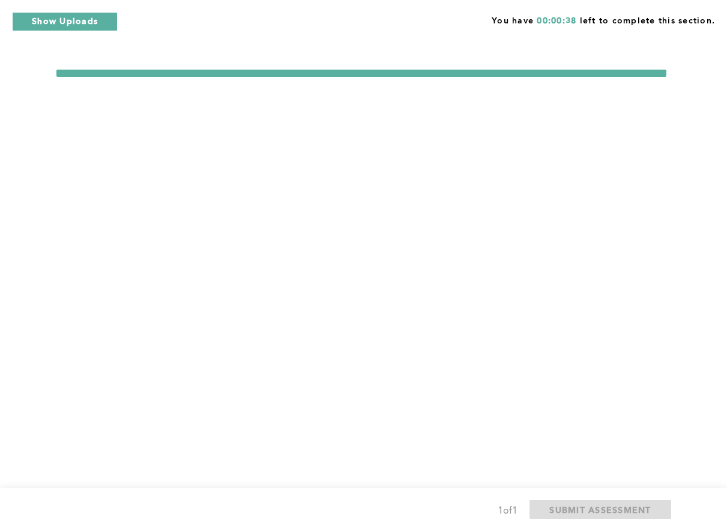
scroll to position [0, 0]
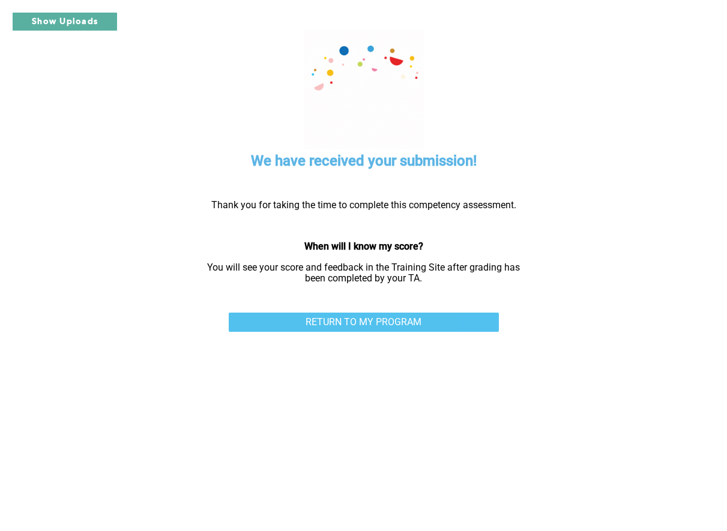
click at [293, 321] on link "RETURN TO MY PROGRAM" at bounding box center [364, 322] width 270 height 19
